Goal: Task Accomplishment & Management: Use online tool/utility

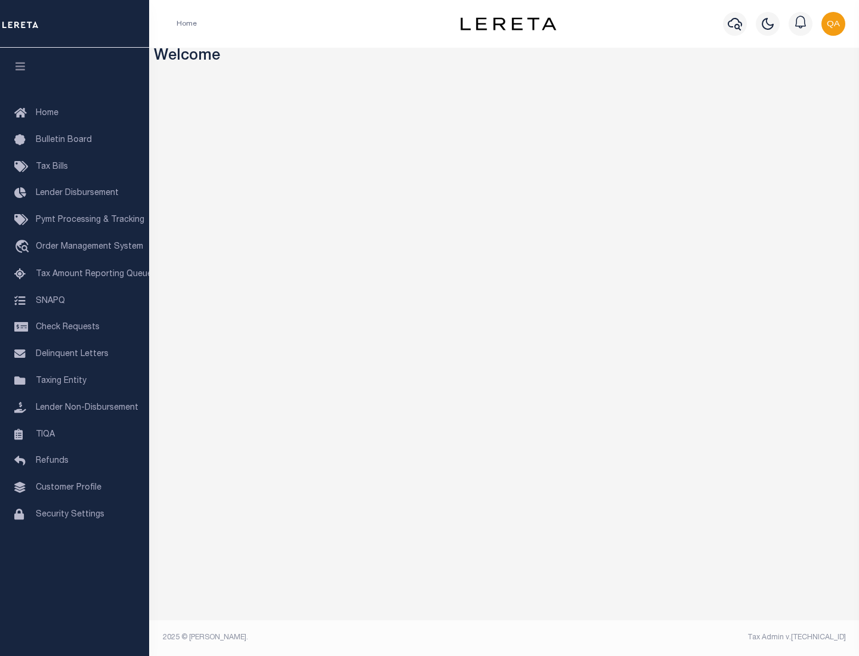
click at [75, 327] on span "Check Requests" at bounding box center [68, 327] width 64 height 8
select select "50"
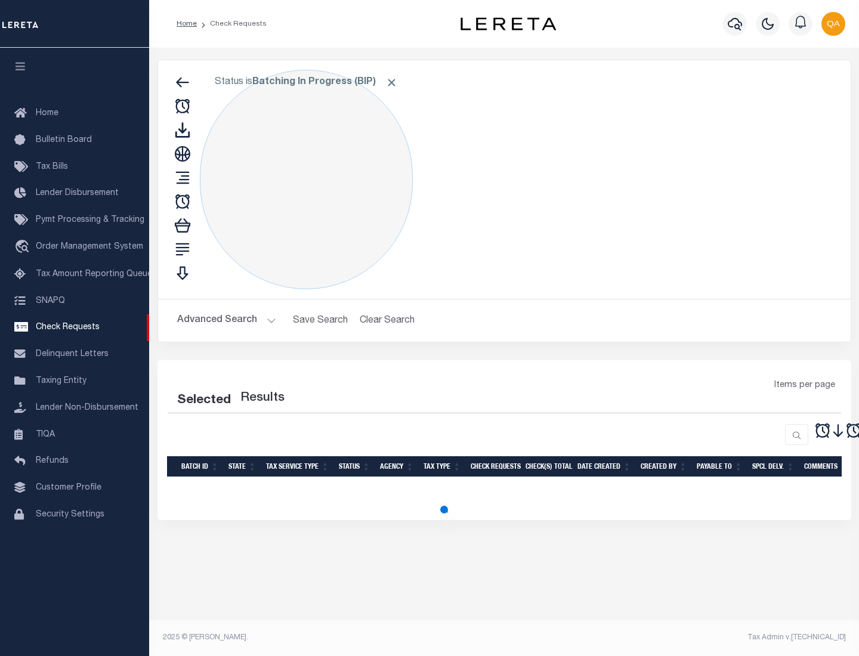
select select "50"
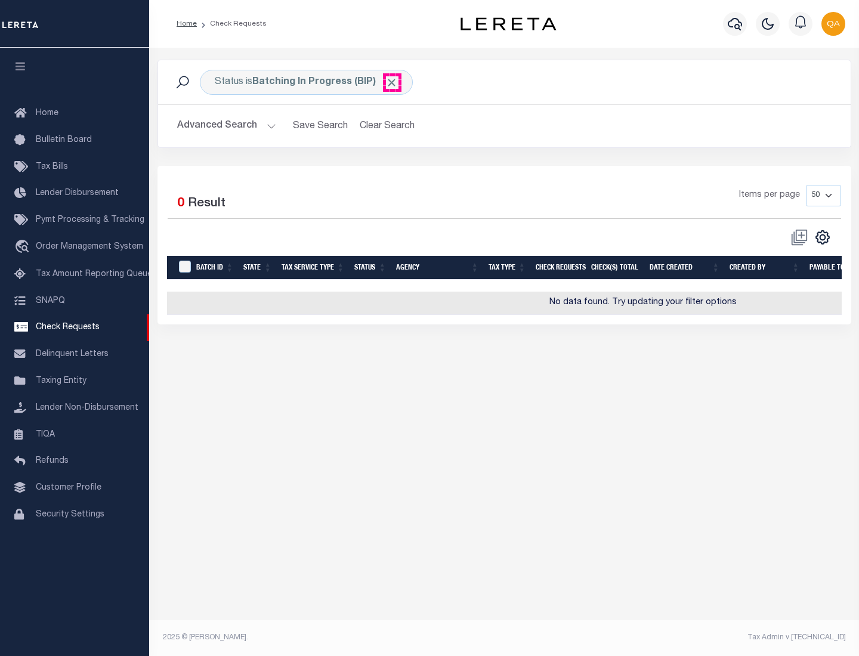
click at [392, 82] on span "Click to Remove" at bounding box center [391, 82] width 13 height 13
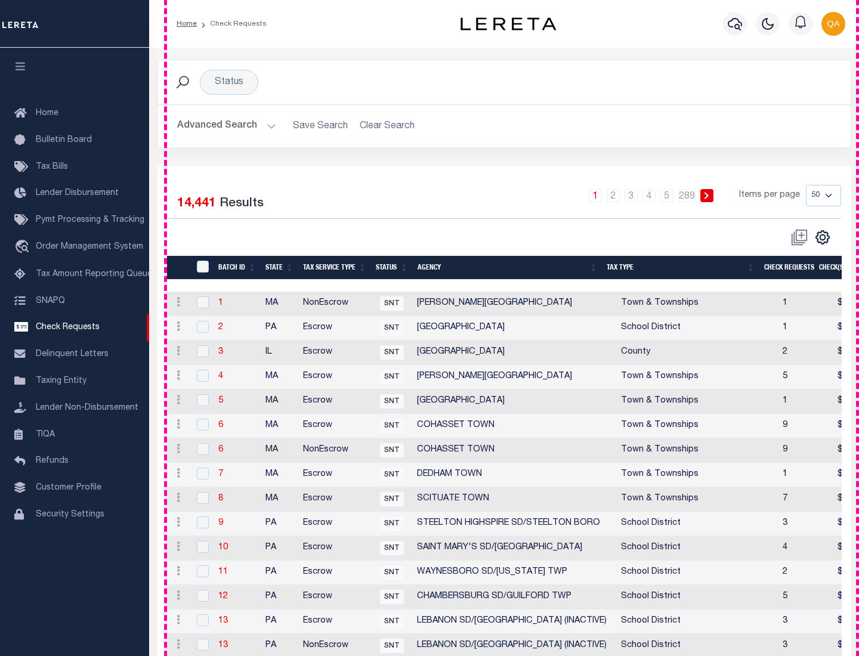
scroll to position [575, 0]
